Goal: Find specific page/section

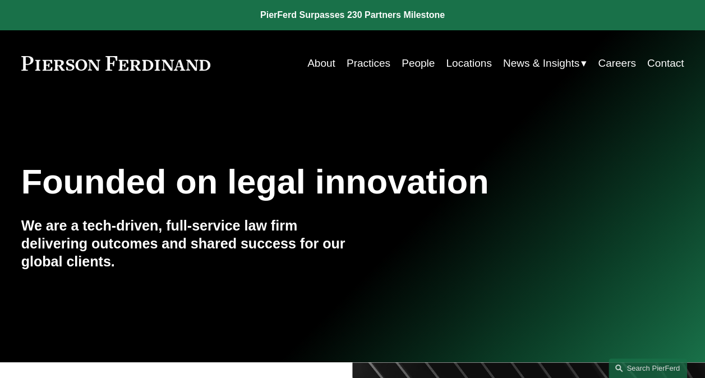
click at [651, 362] on link "Search this site" at bounding box center [647, 368] width 78 height 20
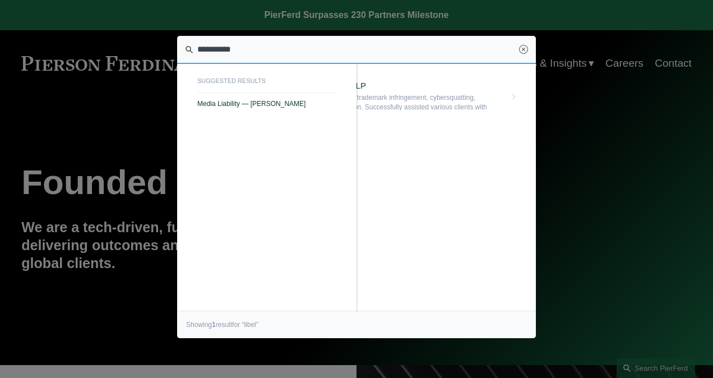
click at [257, 100] on span "Media Liability — [PERSON_NAME]" at bounding box center [266, 104] width 139 height 8
type input "**********"
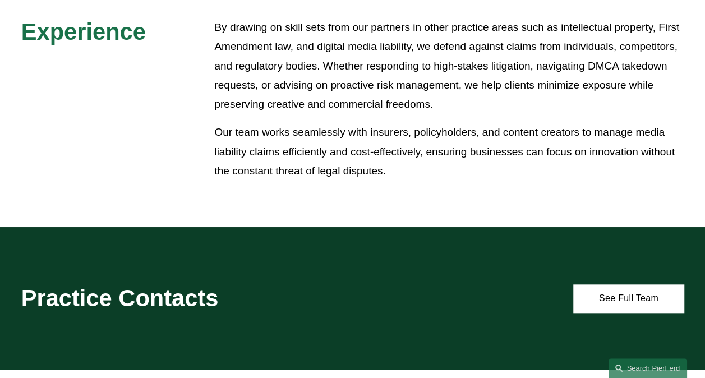
scroll to position [449, 0]
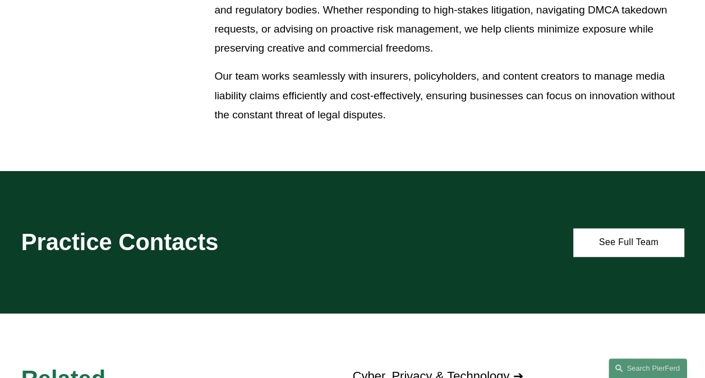
click at [621, 253] on link "See Full Team" at bounding box center [628, 242] width 110 height 29
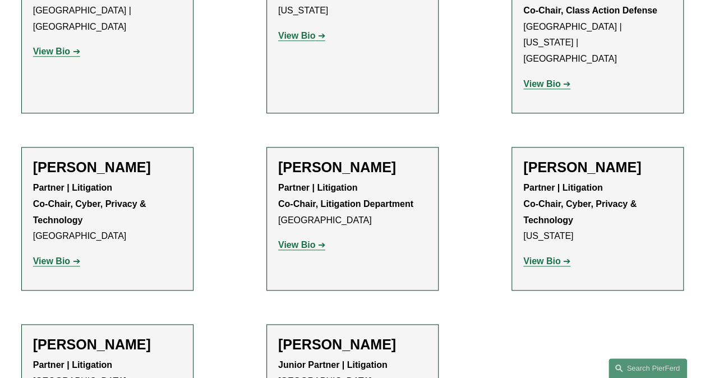
scroll to position [505, 0]
